Goal: Check status: Check status

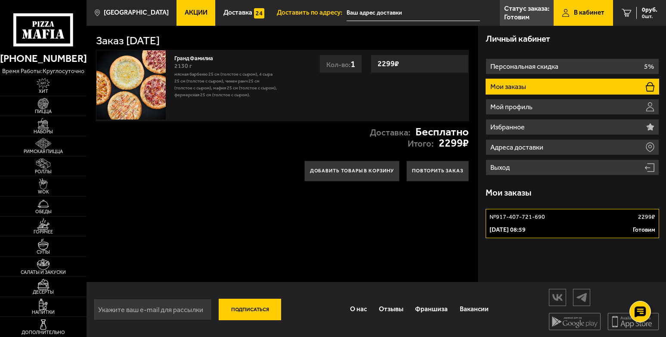
click at [551, 229] on link "№ 917-407-721-690 2299 ₽ 2 сентября 2025 г. 08:59 Готовим" at bounding box center [571, 223] width 173 height 29
